Goal: Task Accomplishment & Management: Manage account settings

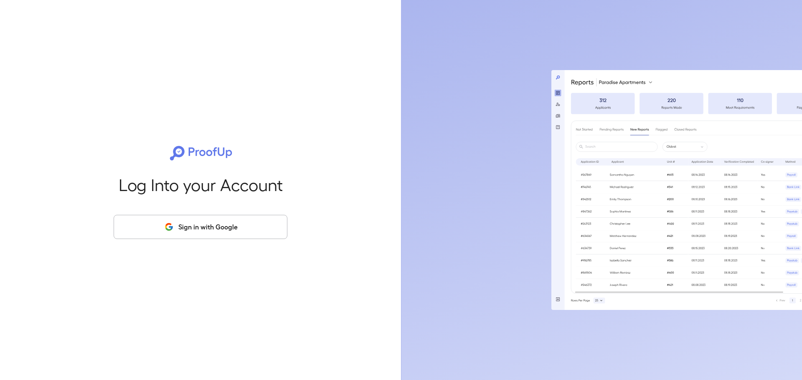
click at [199, 228] on button "Sign in with Google" at bounding box center [201, 227] width 174 height 24
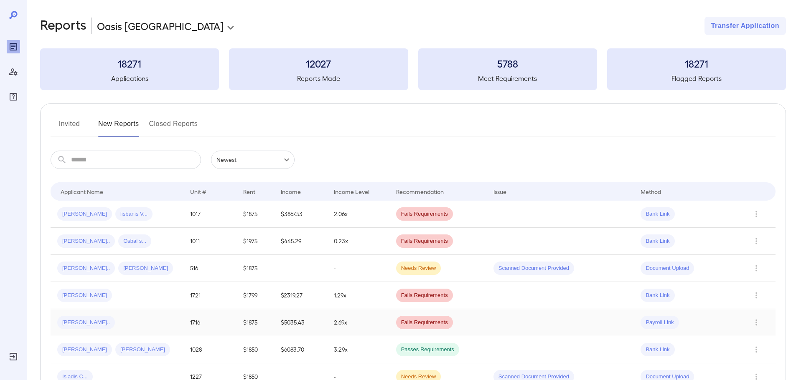
click at [79, 320] on span "Shanna E..." at bounding box center [86, 323] width 58 height 8
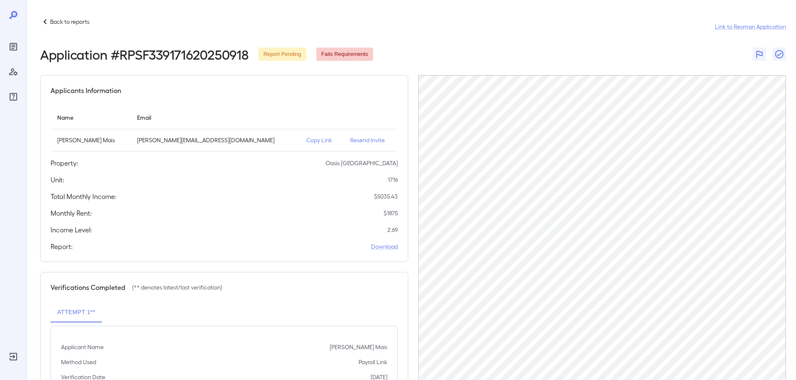
click at [350, 142] on p "Resend Invite" at bounding box center [370, 140] width 41 height 8
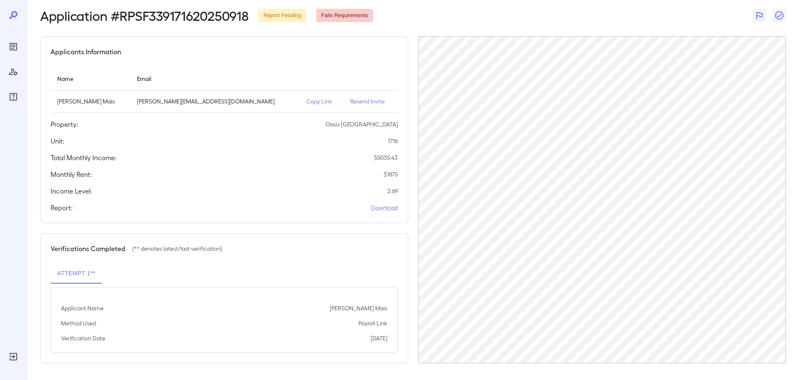
click at [68, 273] on button "Attempt 1**" at bounding box center [76, 274] width 51 height 20
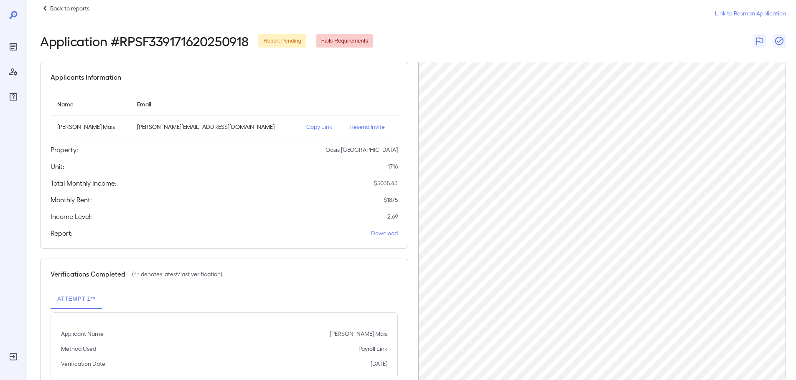
scroll to position [0, 0]
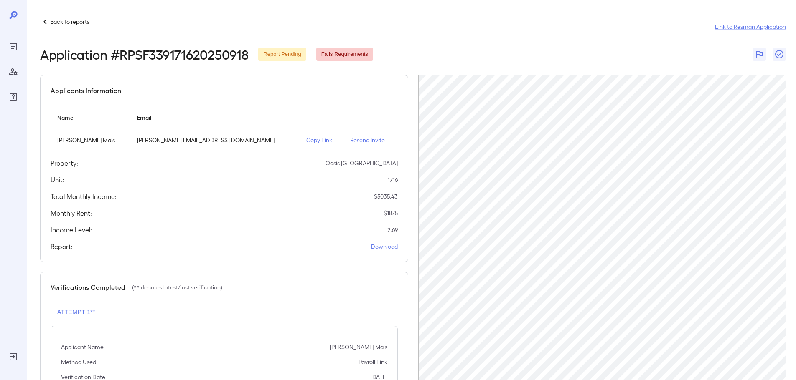
click at [46, 23] on icon at bounding box center [44, 21] width 3 height 5
